Goal: Information Seeking & Learning: Stay updated

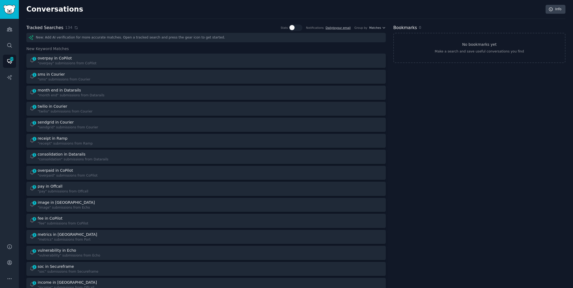
click at [75, 29] on icon at bounding box center [76, 28] width 4 height 4
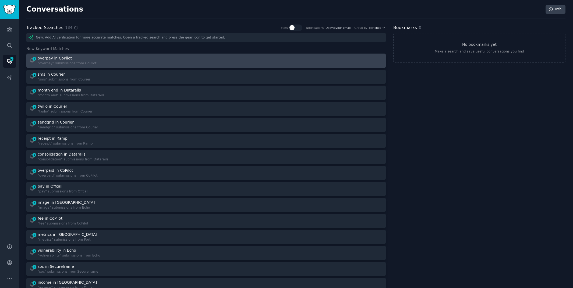
click at [85, 56] on div "overpay in CoPilot" at bounding box center [67, 58] width 59 height 6
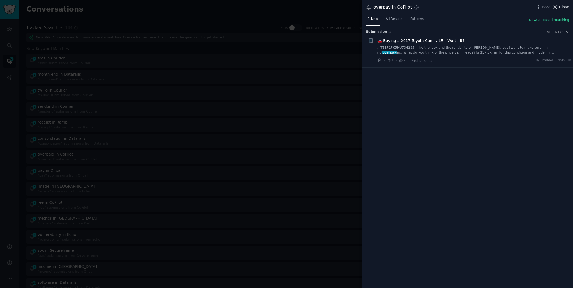
click at [564, 8] on span "Close" at bounding box center [564, 7] width 10 height 6
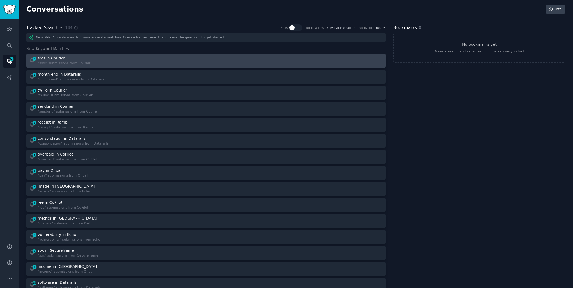
click at [87, 60] on div "sms in Courier" at bounding box center [64, 58] width 53 height 6
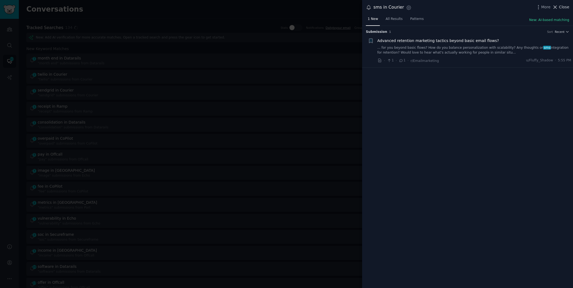
click at [557, 8] on icon at bounding box center [555, 7] width 6 height 6
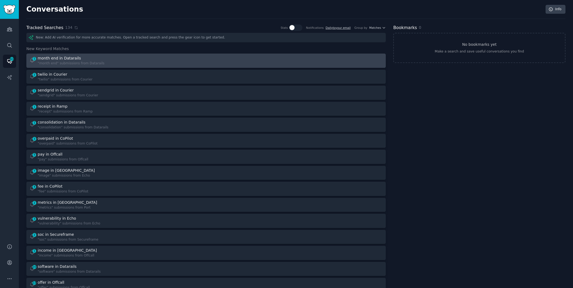
click at [142, 56] on div "1 month end in Datarails "month end" submissions from Datarails" at bounding box center [115, 60] width 173 height 10
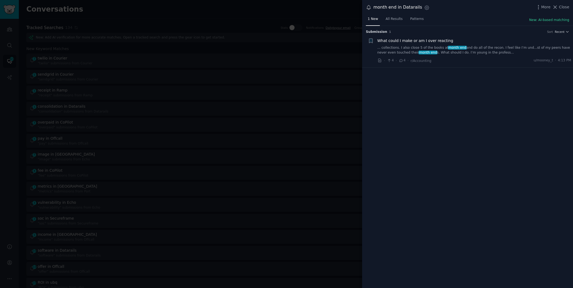
click at [214, 19] on div at bounding box center [286, 144] width 573 height 288
